Goal: Task Accomplishment & Management: Complete application form

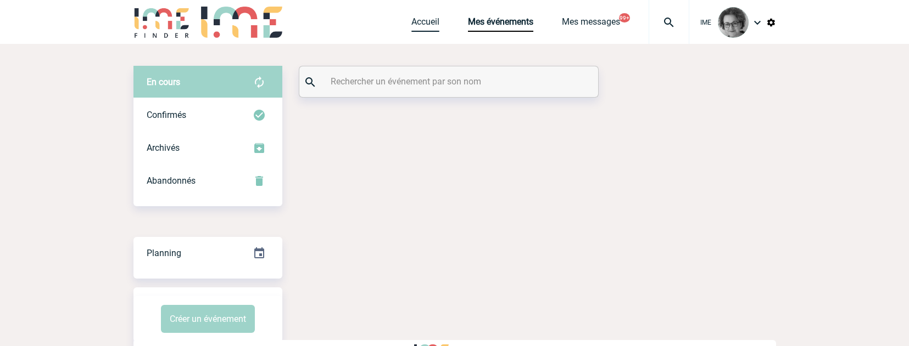
click at [424, 16] on link "Accueil" at bounding box center [425, 23] width 28 height 15
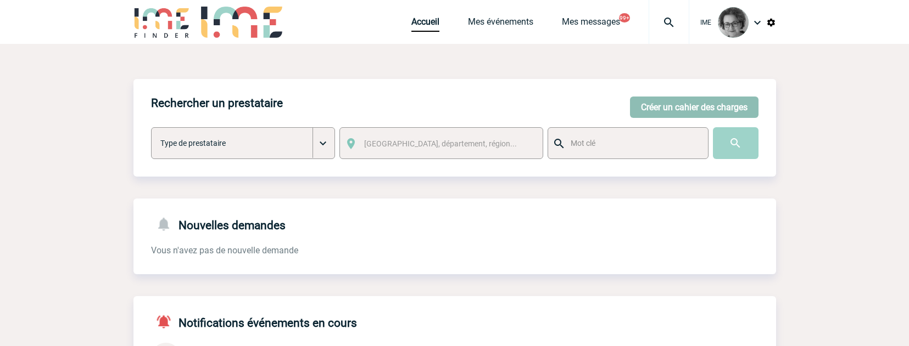
click at [650, 108] on button "Créer un cahier des charges" at bounding box center [694, 107] width 128 height 21
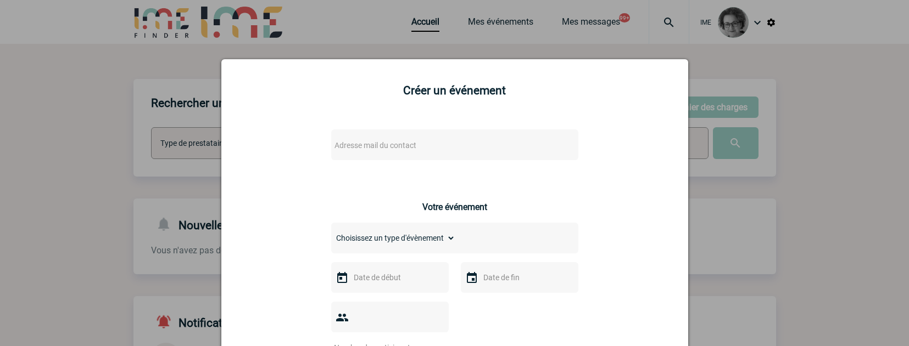
click at [428, 148] on span "Adresse mail du contact" at bounding box center [426, 145] width 192 height 15
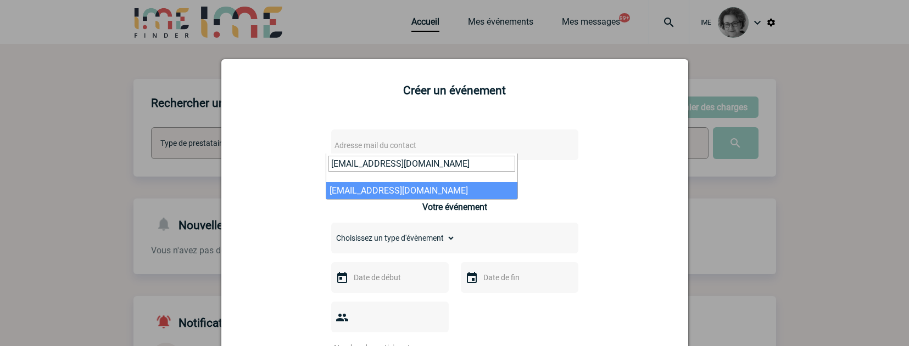
type input "association@mines-nancy.org"
select select "132757"
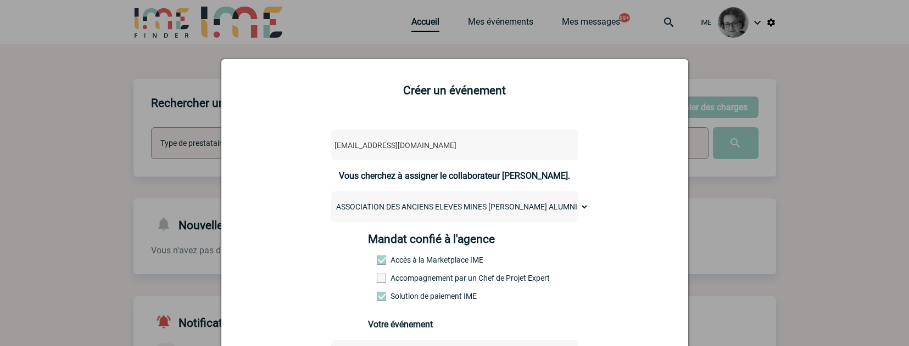
click at [425, 278] on label "Accompagnement par un Chef de Projet Expert" at bounding box center [401, 278] width 48 height 9
click at [0, 0] on input "Accompagnement par un Chef de Projet Expert" at bounding box center [0, 0] width 0 height 0
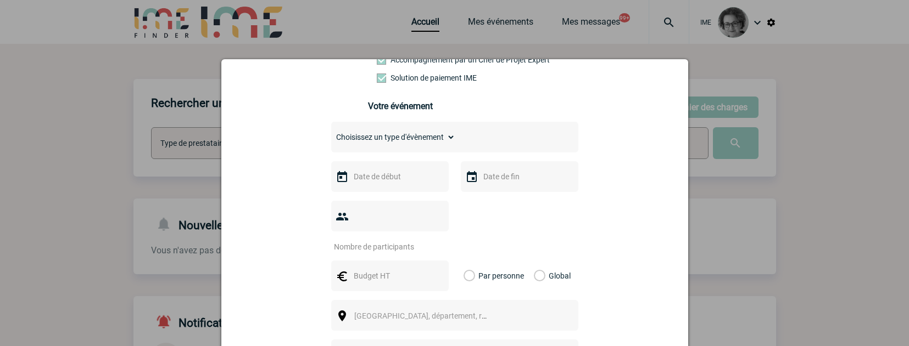
scroll to position [220, 0]
click at [410, 140] on select "Choisissez un type d'évènement Séminaire avec nuitée Séminaire sans nuitée Repa…" at bounding box center [393, 135] width 124 height 15
select select "3"
click at [331, 131] on select "Choisissez un type d'évènement Séminaire avec nuitée Séminaire sans nuitée Repa…" at bounding box center [393, 135] width 124 height 15
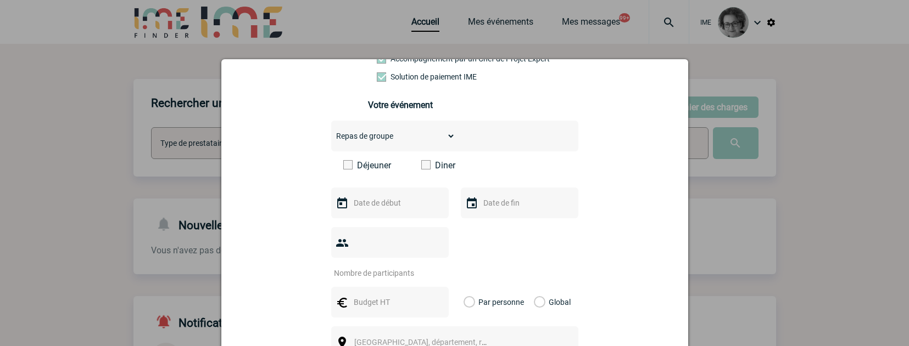
click at [421, 166] on span at bounding box center [425, 164] width 9 height 9
click at [0, 0] on input "Diner" at bounding box center [0, 0] width 0 height 0
click at [410, 215] on div at bounding box center [390, 203] width 118 height 31
click at [413, 209] on input "text" at bounding box center [389, 203] width 76 height 14
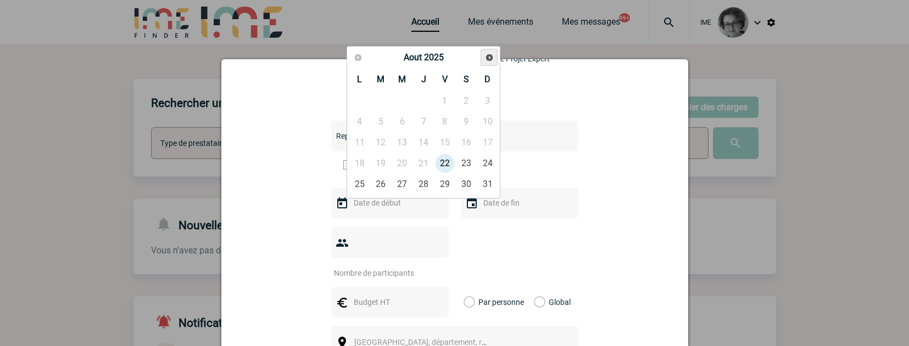
click at [485, 56] on span "Suivant" at bounding box center [489, 57] width 9 height 9
click at [490, 57] on span "Suivant" at bounding box center [489, 57] width 9 height 9
click at [463, 98] on link "6" at bounding box center [466, 101] width 20 height 20
type input "06-12-2025"
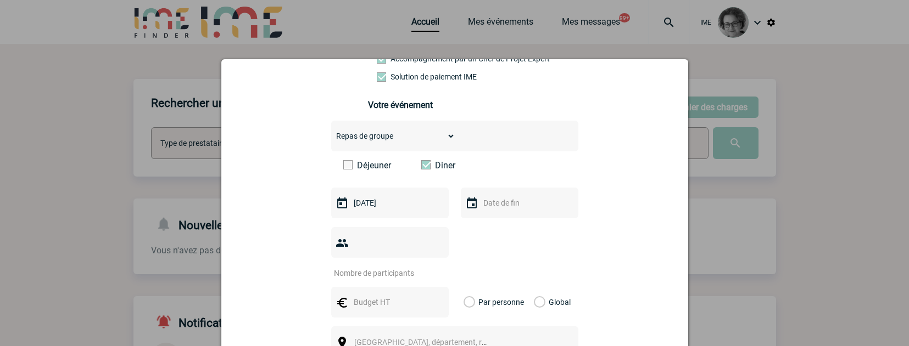
click at [409, 266] on input "number" at bounding box center [382, 273] width 103 height 14
type input "150"
click at [391, 295] on input "text" at bounding box center [389, 302] width 76 height 14
type input "15000"
click at [534, 287] on label "Global" at bounding box center [537, 302] width 7 height 31
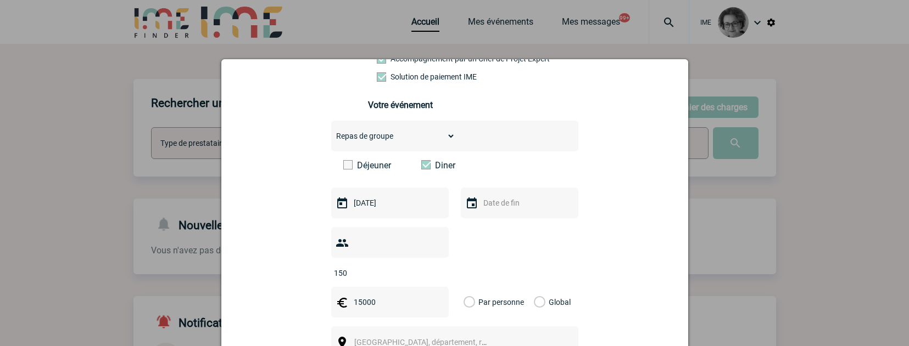
click at [0, 0] on input "Global" at bounding box center [0, 0] width 0 height 0
click at [469, 335] on span "Ville, département, région..." at bounding box center [425, 342] width 151 height 15
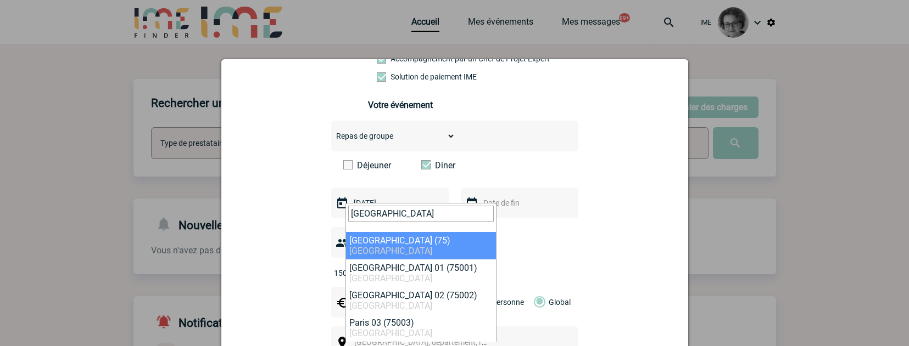
type input "Paris"
select select "3"
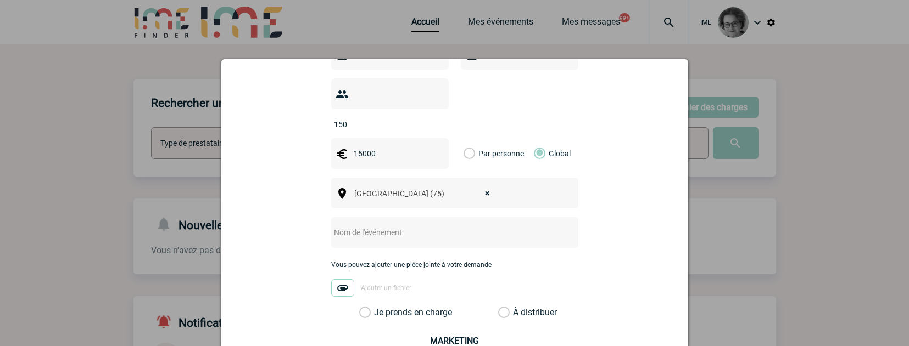
scroll to position [384, 0]
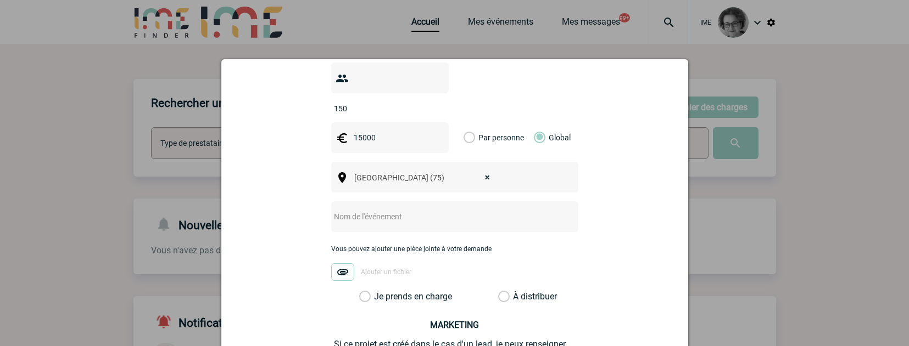
click at [468, 210] on input "text" at bounding box center [440, 217] width 218 height 14
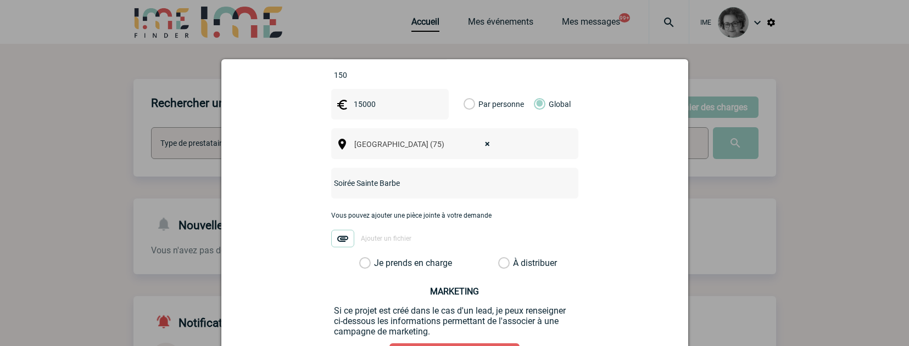
scroll to position [439, 0]
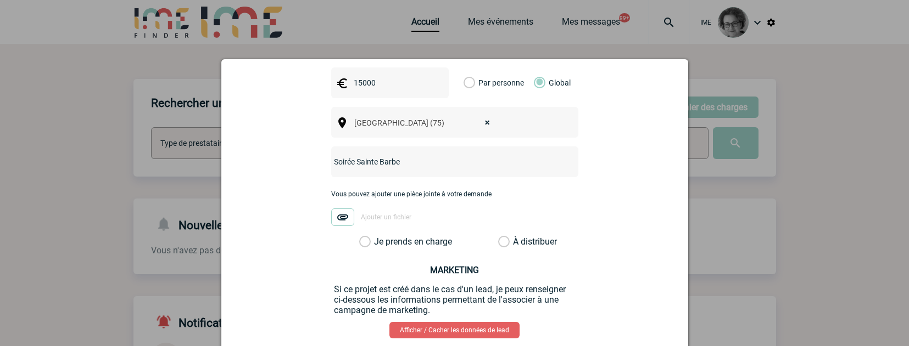
type input "Soirée Sainte Barbe"
click at [394, 211] on div "Vous pouvez ajouter une pièce jointe à votre demande Ajouter un fichier" at bounding box center [454, 214] width 247 height 46
click at [378, 237] on label "Je prends en charge" at bounding box center [368, 242] width 19 height 11
click at [0, 0] on input "Je prends en charge" at bounding box center [0, 0] width 0 height 0
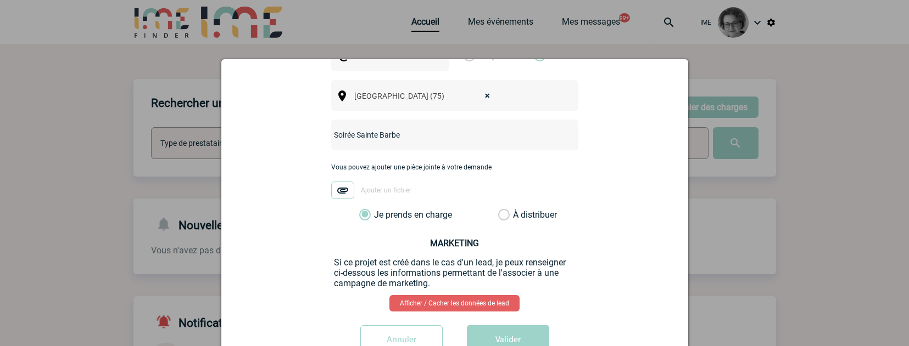
scroll to position [480, 0]
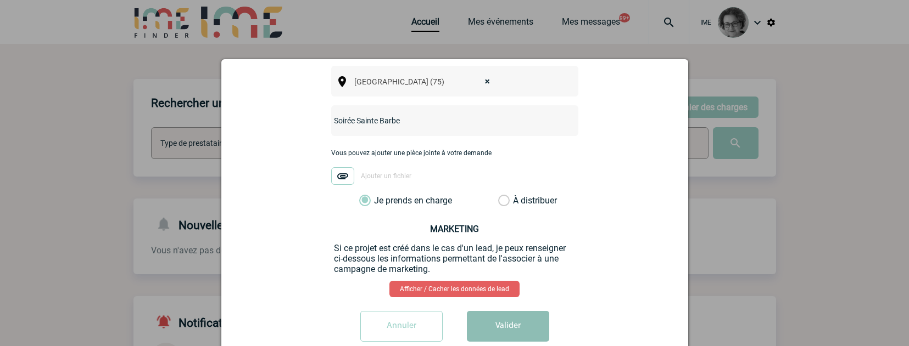
click at [507, 314] on button "Valider" at bounding box center [508, 326] width 82 height 31
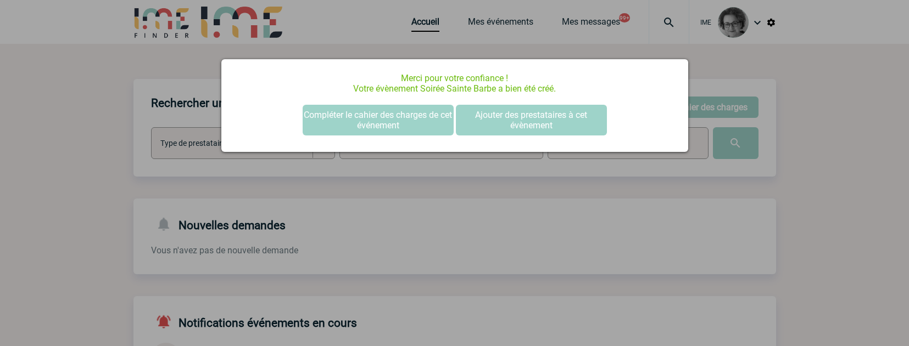
scroll to position [0, 0]
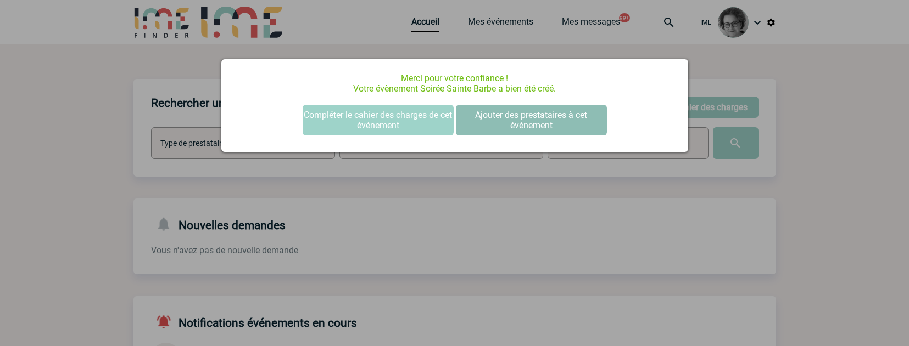
click at [498, 115] on button "Ajouter des prestataires à cet évènement" at bounding box center [531, 120] width 151 height 31
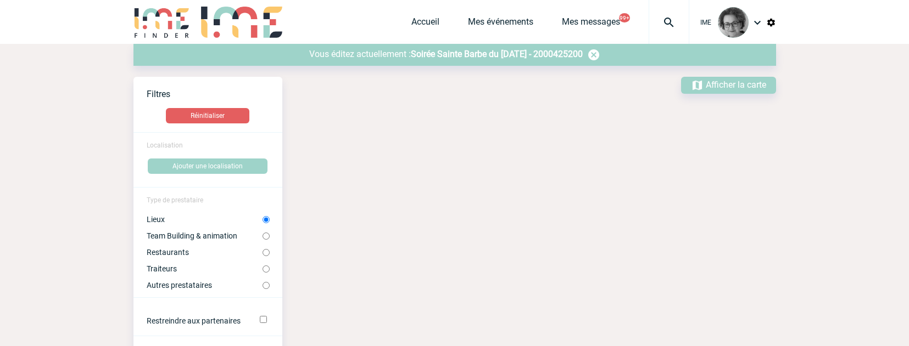
click at [434, 51] on span "Soirée Sainte Barbe du [DATE] - 2000425200" at bounding box center [497, 54] width 172 height 10
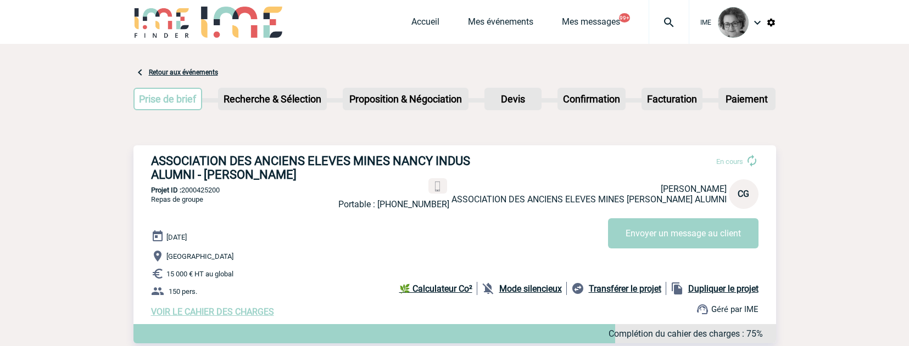
click at [152, 160] on h3 "ASSOCIATION DES ANCIENS ELEVES MINES NANCY INDUS ALUMNI - Carole GOUBE" at bounding box center [315, 167] width 329 height 27
